Goal: Task Accomplishment & Management: Manage account settings

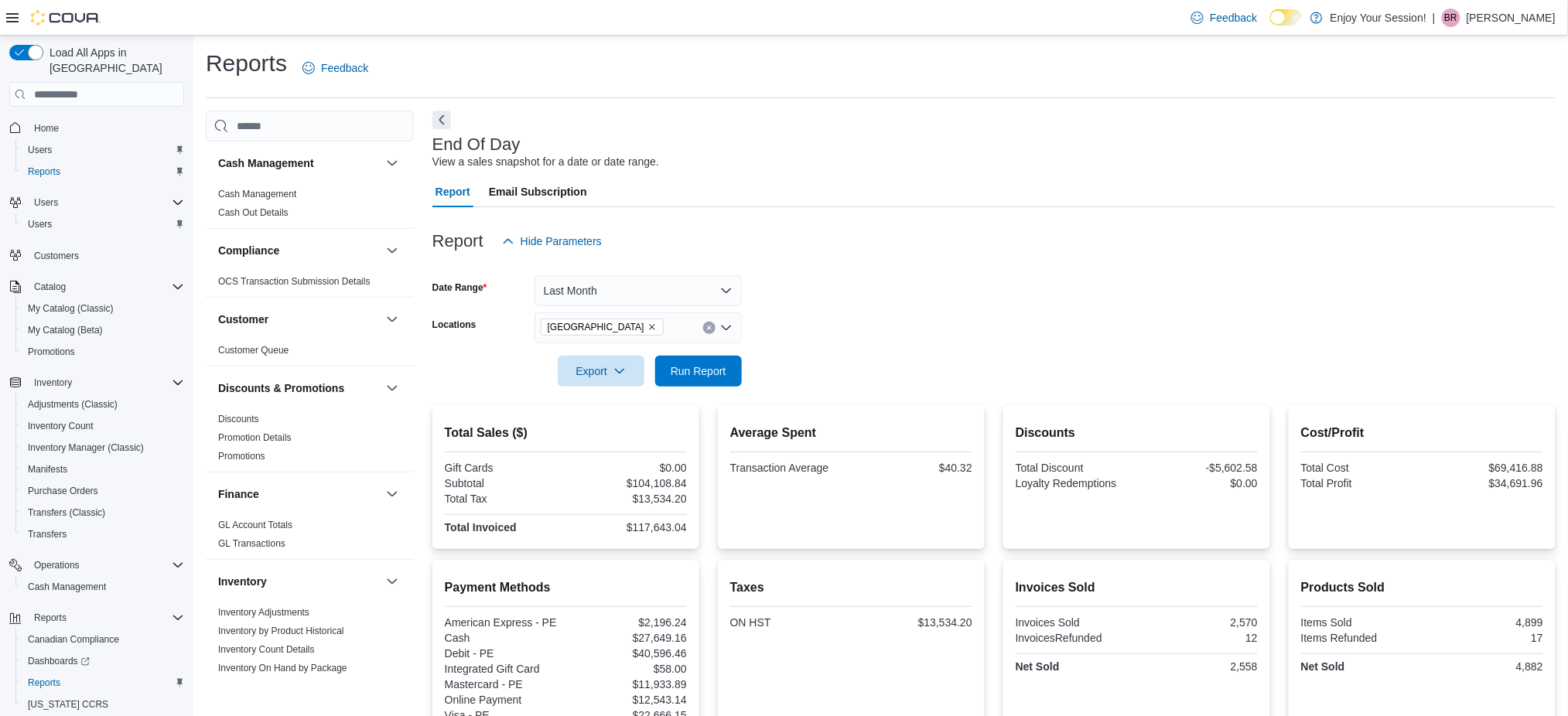
scroll to position [879, 0]
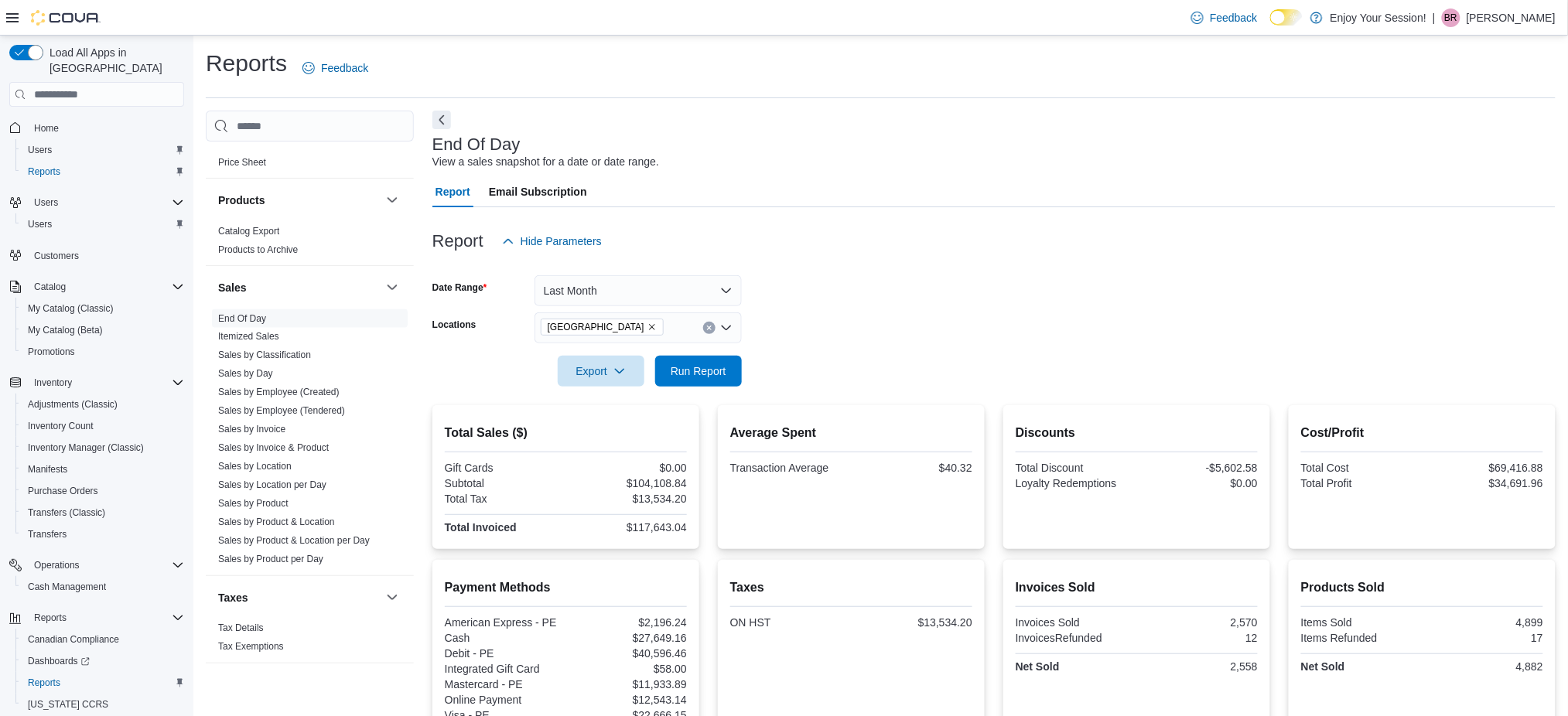
click at [1482, 6] on div "Feedback Dark Mode Enjoy Your Session! | BR Benjamin Ryan" at bounding box center [1369, 17] width 370 height 31
click at [1460, 16] on div "BR" at bounding box center [1450, 17] width 18 height 18
click at [1431, 163] on button "Sign Out" at bounding box center [1479, 151] width 143 height 25
